Goal: Information Seeking & Learning: Learn about a topic

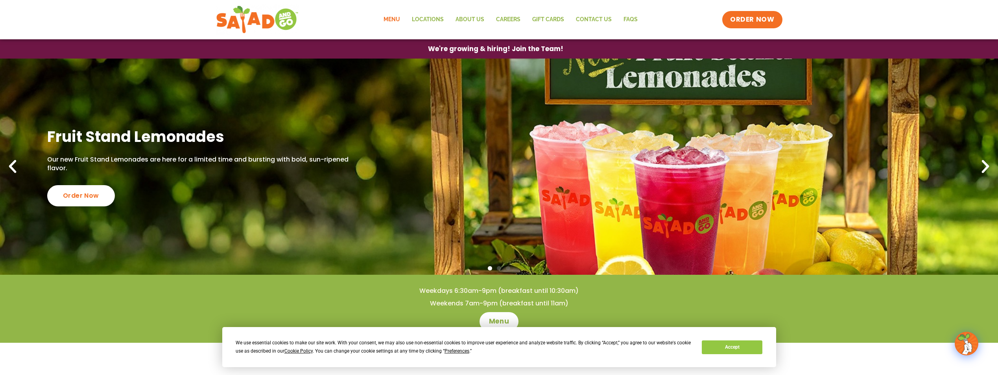
click at [399, 17] on link "Menu" at bounding box center [392, 20] width 28 height 18
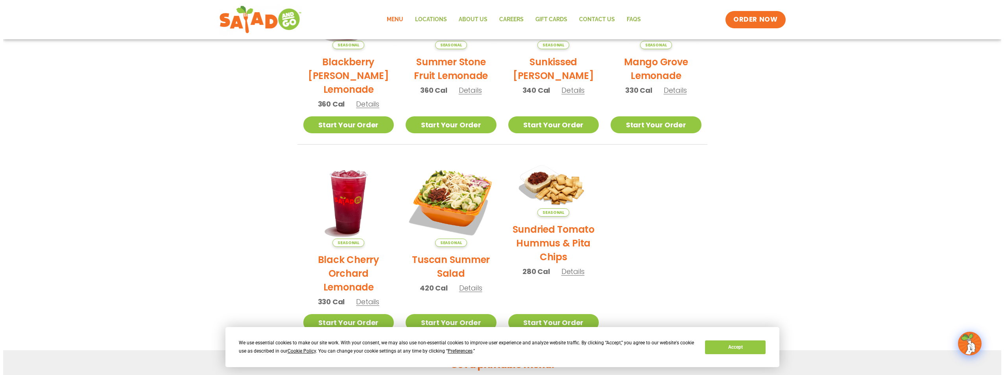
scroll to position [275, 0]
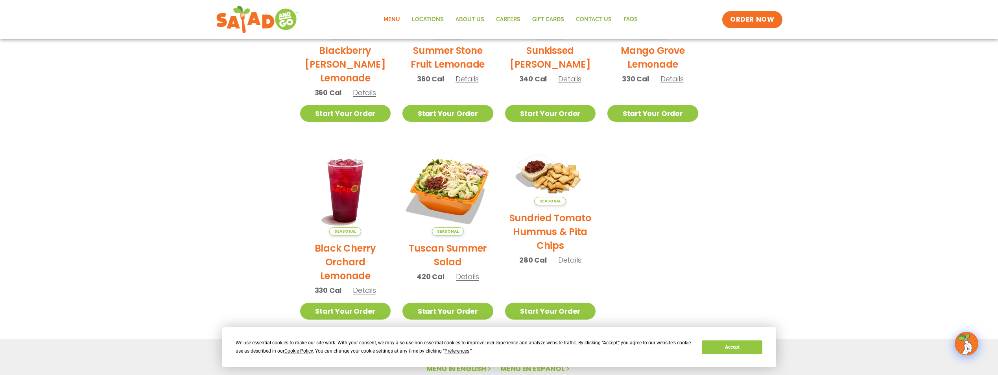
click at [474, 277] on span "Details" at bounding box center [467, 277] width 23 height 10
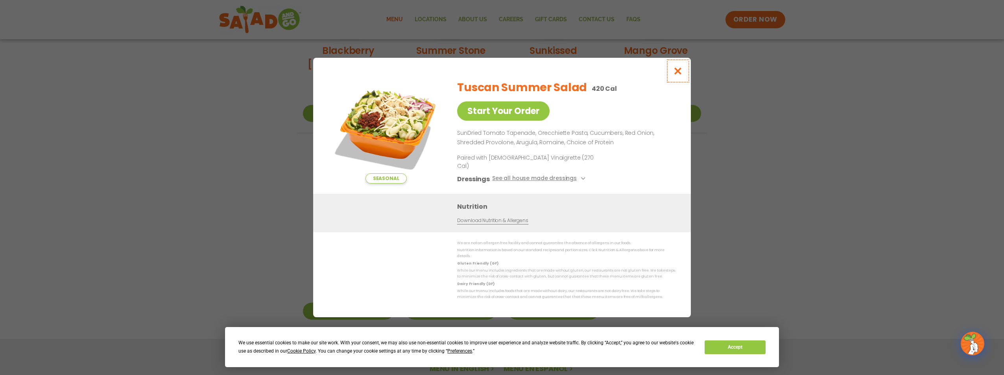
click at [674, 75] on icon "Close modal" at bounding box center [678, 71] width 10 height 8
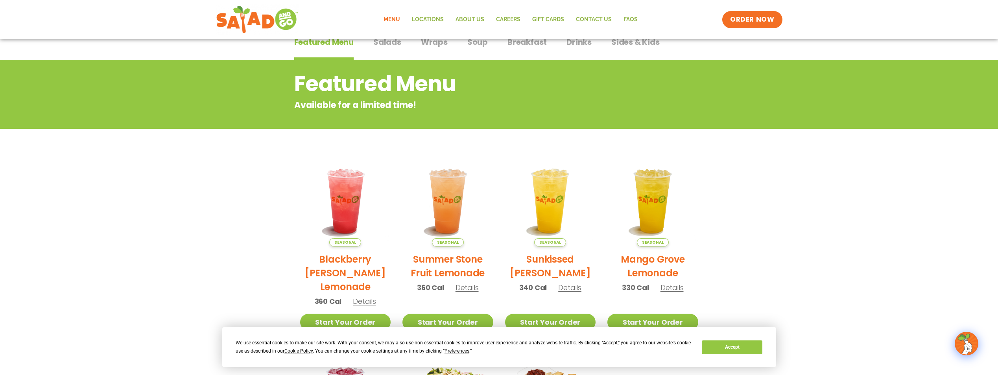
scroll to position [35, 0]
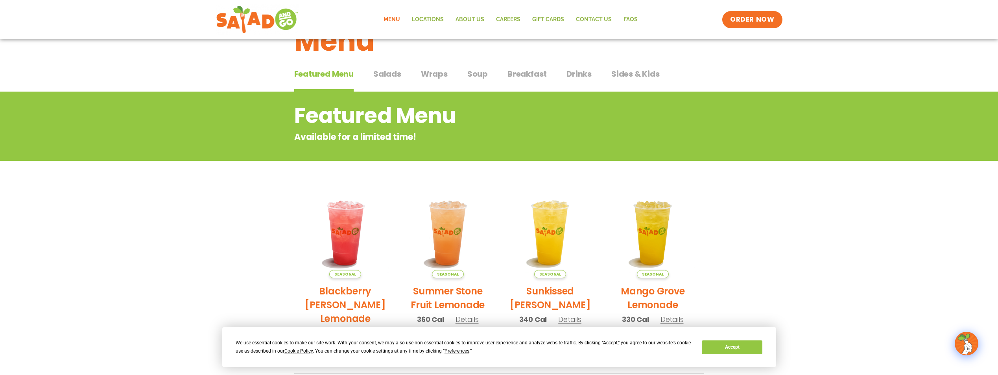
drag, startPoint x: 614, startPoint y: 66, endPoint x: 626, endPoint y: 67, distance: 12.2
click at [614, 66] on div "Featured Menu Featured Menu Salads Salads Wraps Wraps Soup Soup Breakfast Break…" at bounding box center [499, 78] width 410 height 27
click at [624, 72] on span "Sides & Kids" at bounding box center [635, 74] width 48 height 12
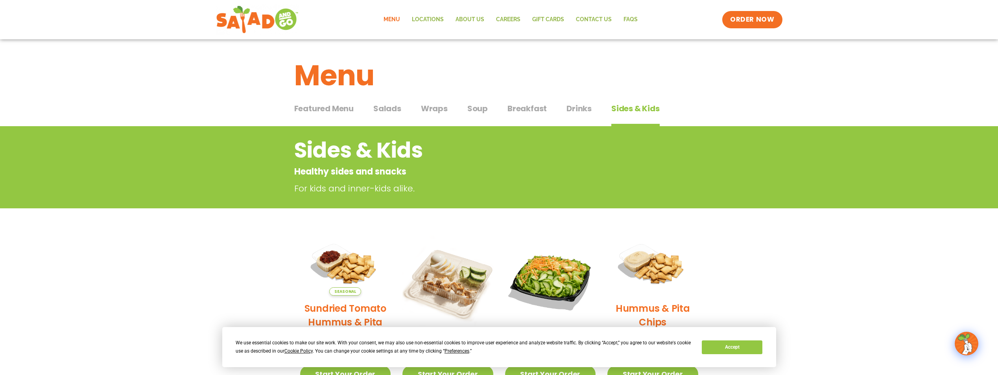
click at [573, 108] on span "Drinks" at bounding box center [578, 109] width 25 height 12
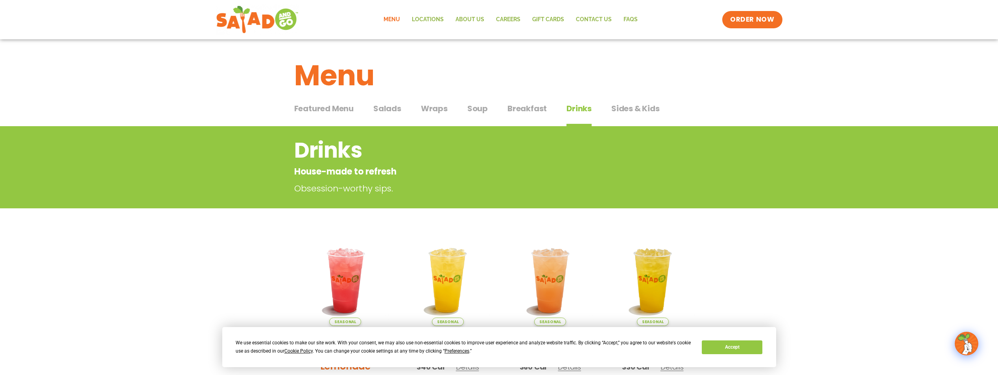
click at [525, 103] on span "Breakfast" at bounding box center [526, 109] width 39 height 12
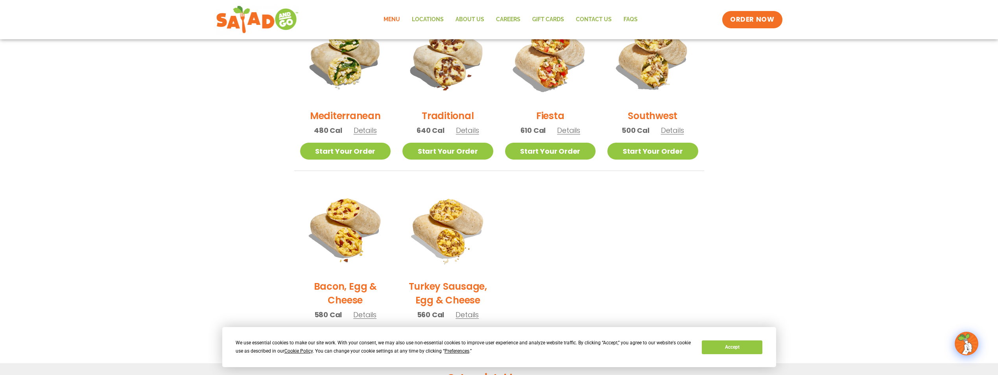
scroll to position [39, 0]
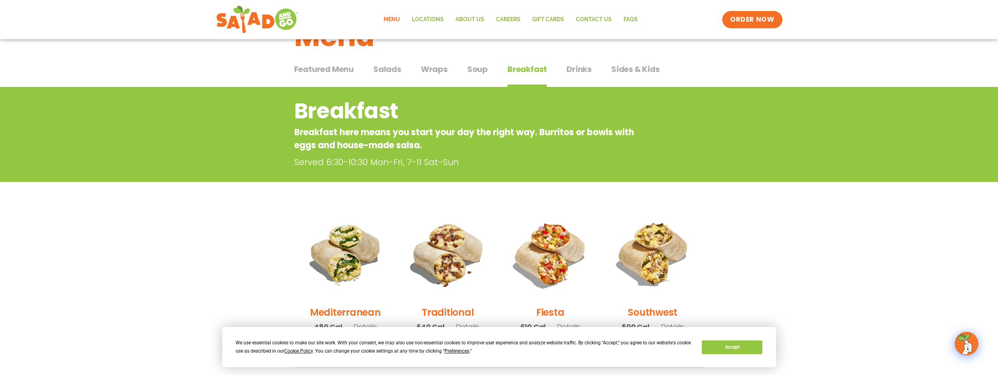
click at [489, 72] on div "Featured Menu Featured Menu Salads Salads Wraps Wraps Soup Soup Breakfast Break…" at bounding box center [499, 74] width 410 height 27
click at [480, 72] on span "Soup" at bounding box center [477, 69] width 20 height 12
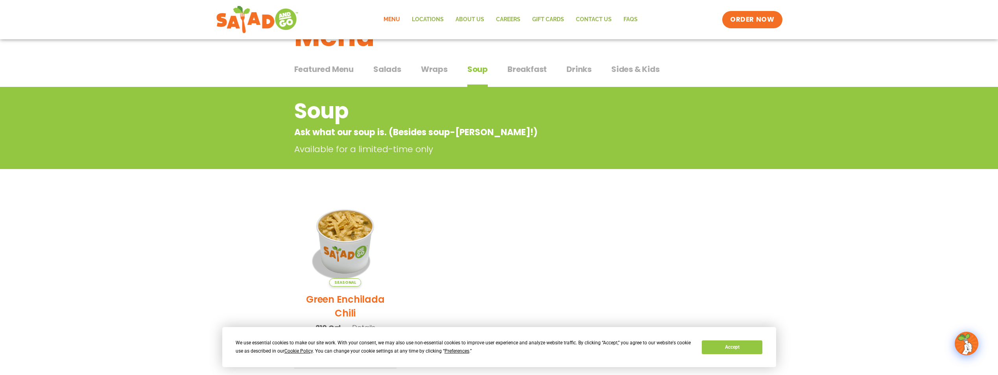
click at [439, 68] on span "Wraps" at bounding box center [434, 69] width 27 height 12
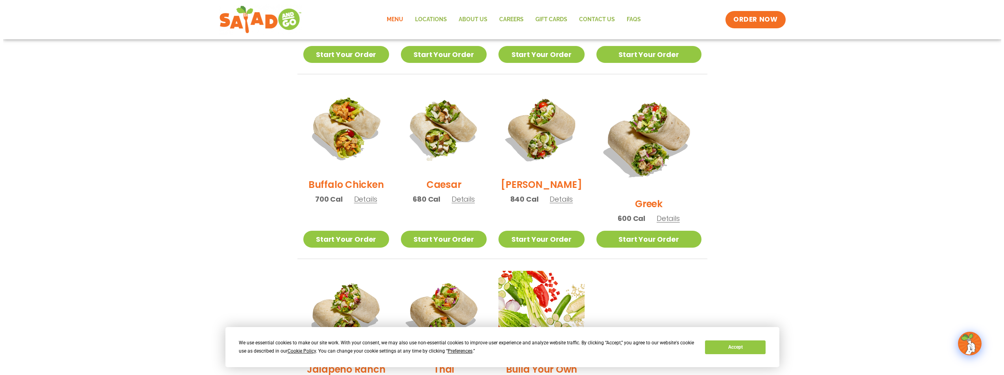
scroll to position [393, 0]
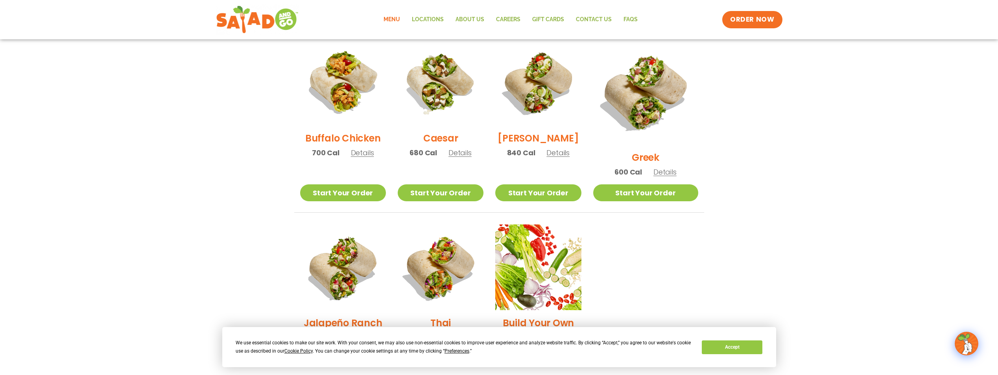
click at [669, 167] on span "Details" at bounding box center [664, 172] width 23 height 10
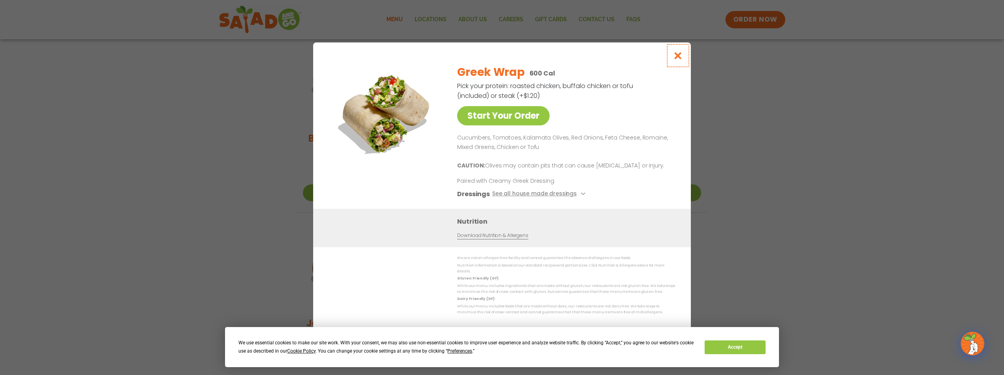
click at [675, 60] on icon "Close modal" at bounding box center [678, 56] width 10 height 8
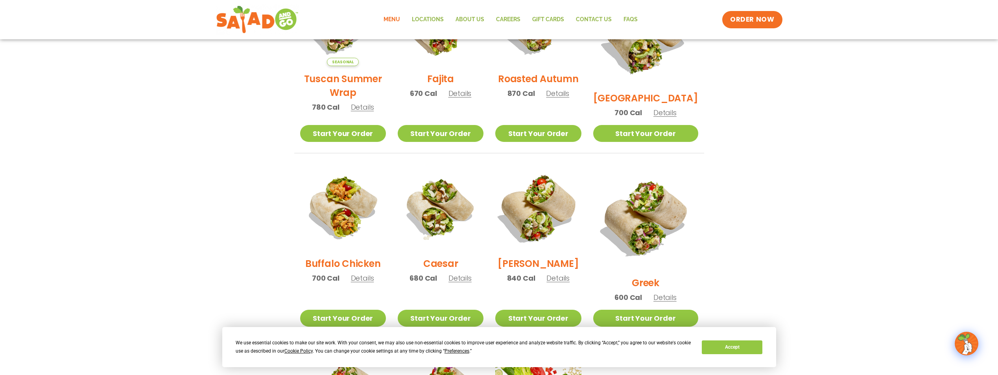
scroll to position [190, 0]
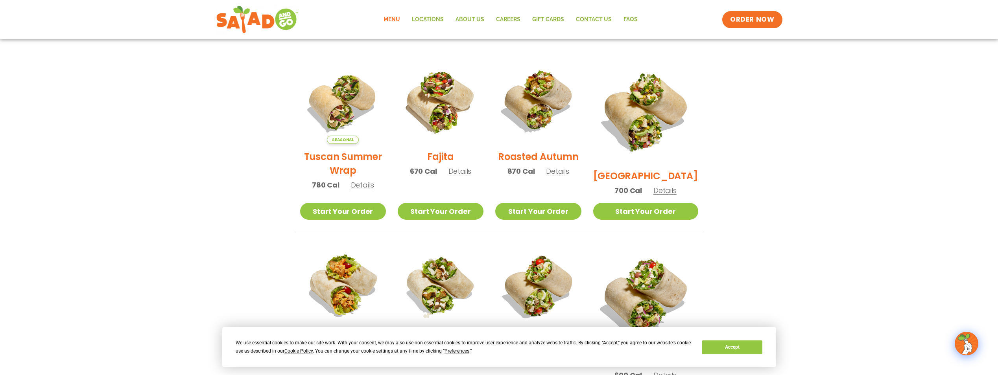
click at [569, 176] on span "Details" at bounding box center [557, 171] width 23 height 10
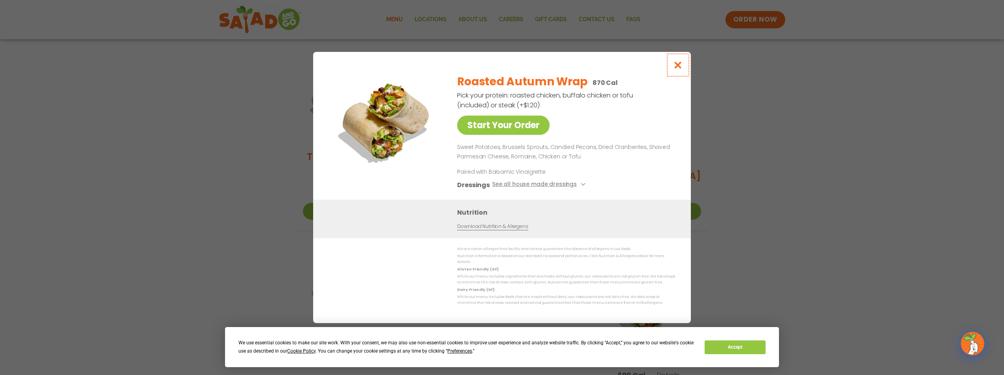
click at [674, 69] on icon "Close modal" at bounding box center [678, 65] width 10 height 8
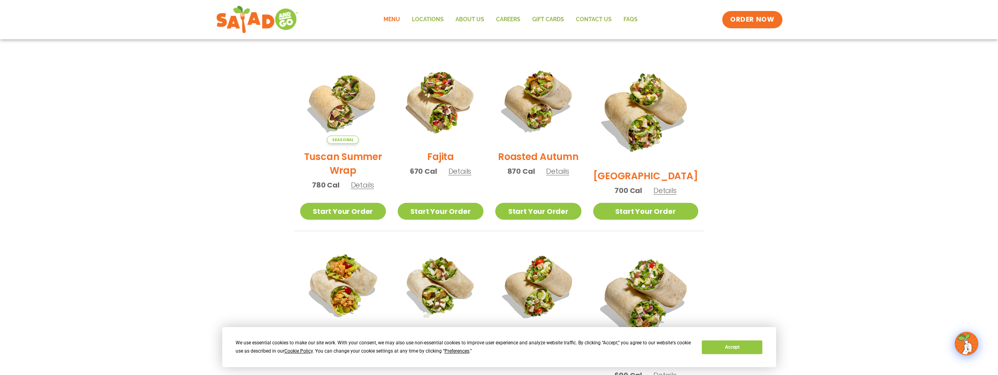
click at [472, 175] on span "Details" at bounding box center [459, 171] width 23 height 10
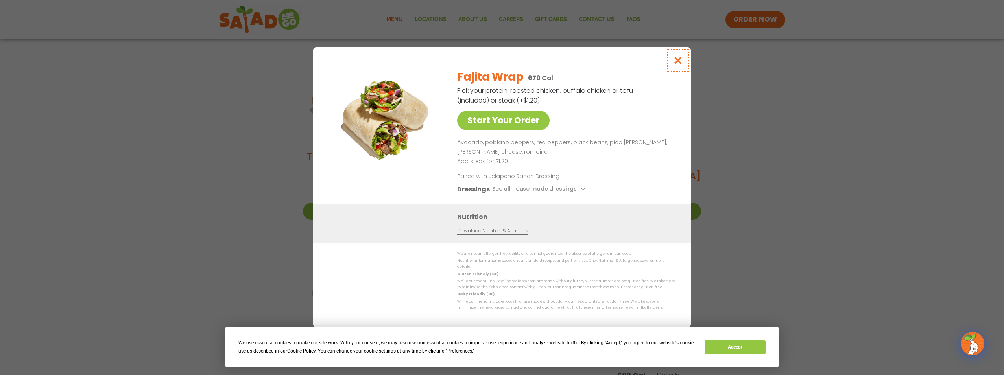
click at [677, 59] on icon "Close modal" at bounding box center [678, 60] width 10 height 8
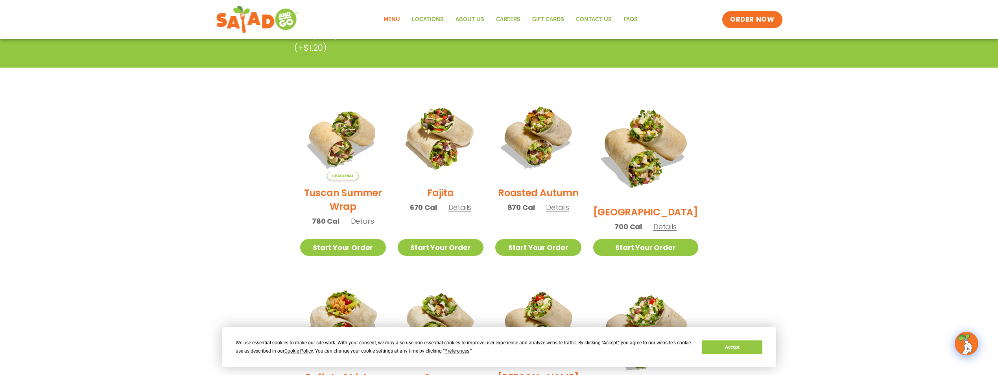
scroll to position [33, 0]
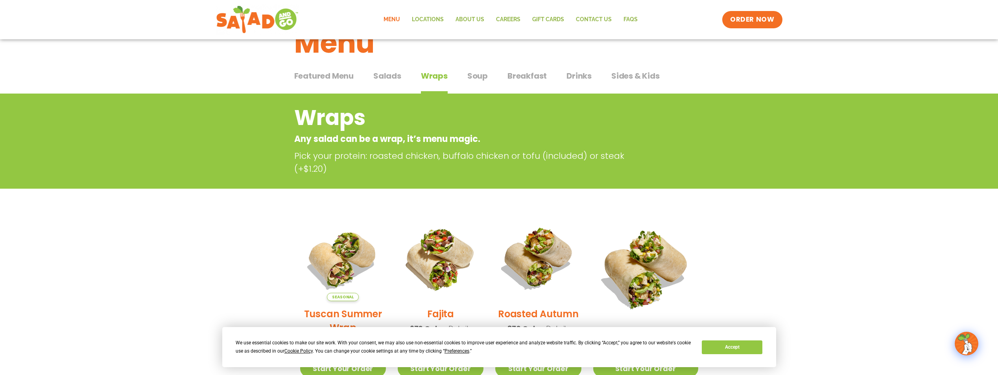
drag, startPoint x: 389, startPoint y: 75, endPoint x: 400, endPoint y: 68, distance: 14.0
click at [393, 73] on span "Salads" at bounding box center [387, 76] width 28 height 12
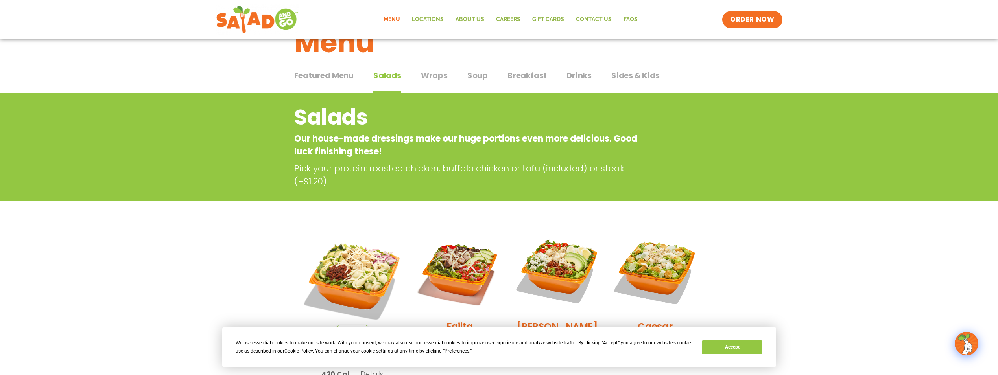
scroll to position [33, 0]
click at [443, 75] on span "Wraps" at bounding box center [434, 76] width 27 height 12
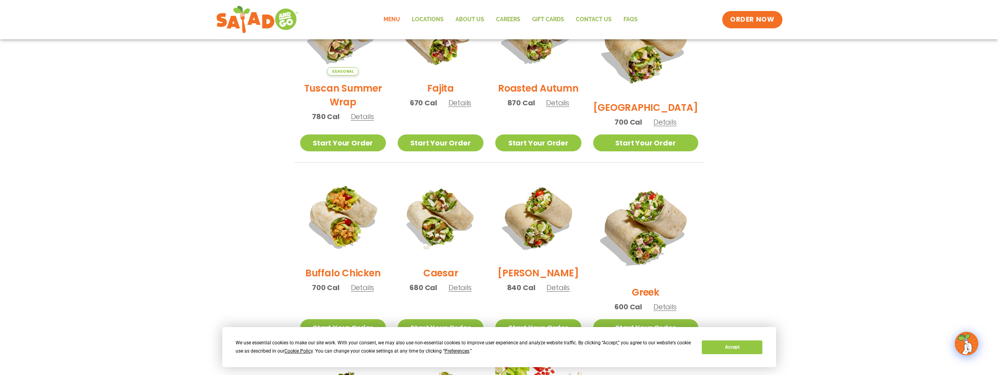
scroll to position [308, 0]
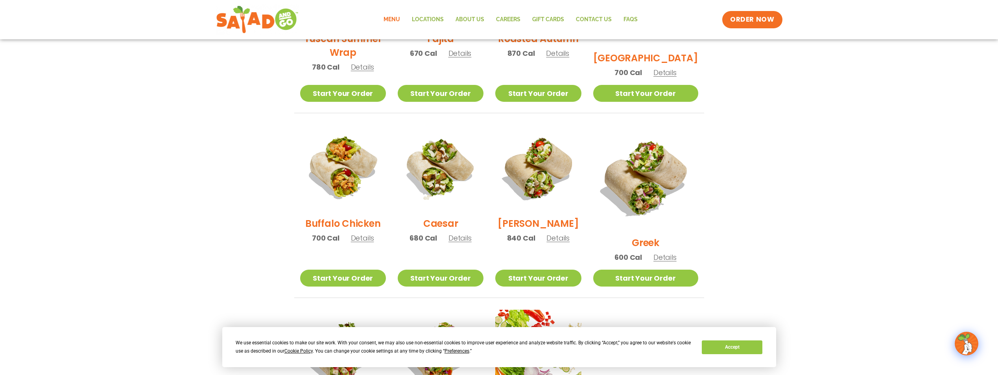
click at [467, 240] on span "Details" at bounding box center [459, 238] width 23 height 10
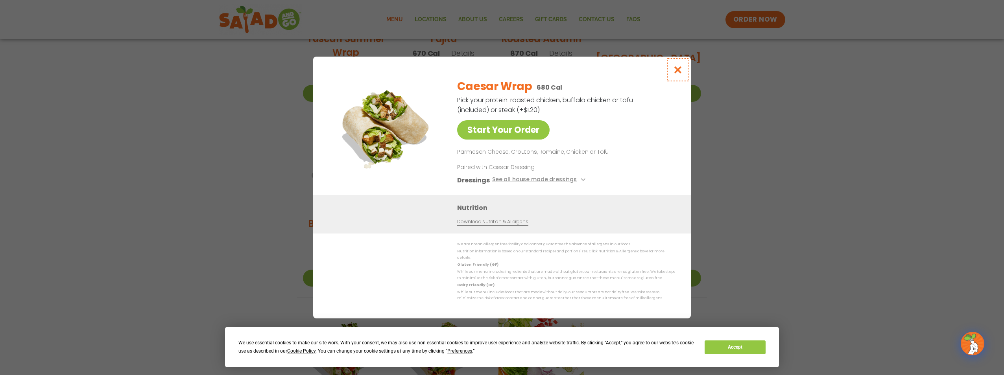
click at [674, 69] on icon "Close modal" at bounding box center [678, 70] width 10 height 8
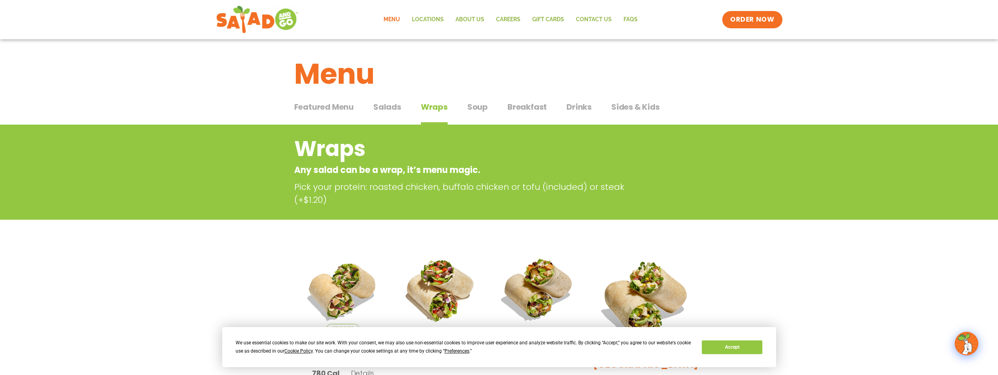
scroll to position [0, 0]
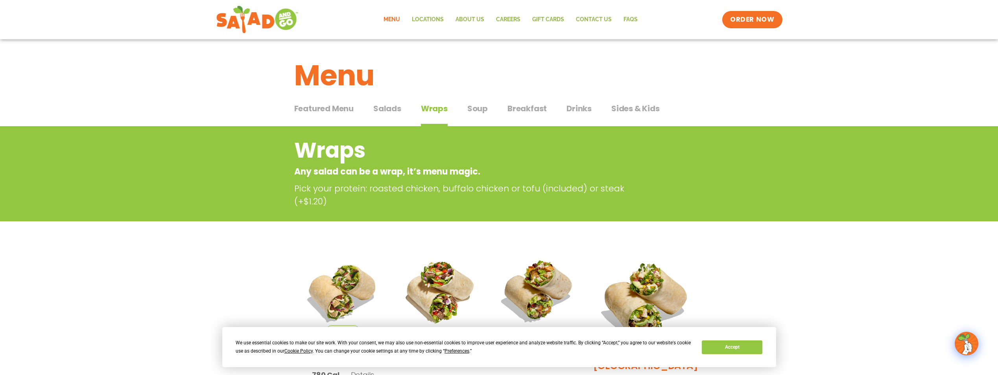
click at [566, 109] on span "Drinks" at bounding box center [578, 109] width 25 height 12
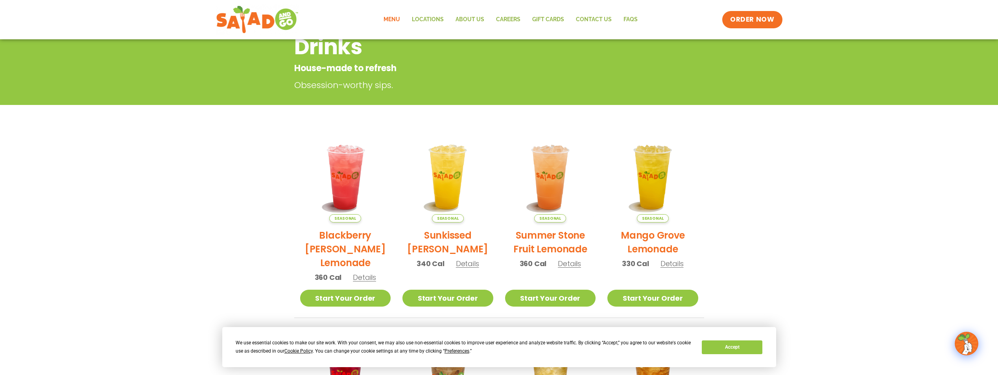
scroll to position [39, 0]
